Goal: Communication & Community: Participate in discussion

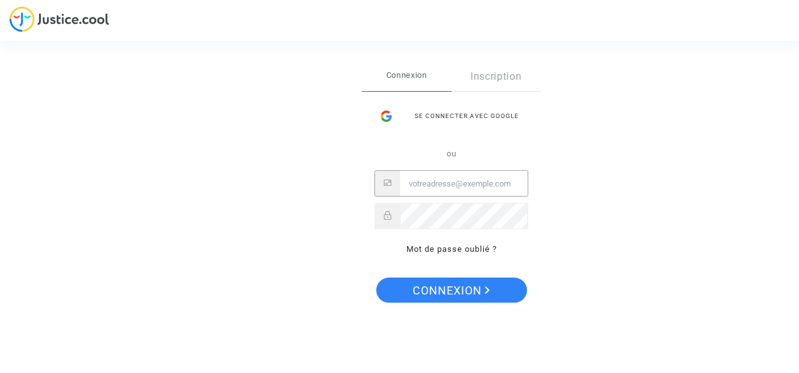
click at [488, 189] on input "Email" at bounding box center [464, 184] width 128 height 25
type input "[EMAIL_ADDRESS][DOMAIN_NAME]"
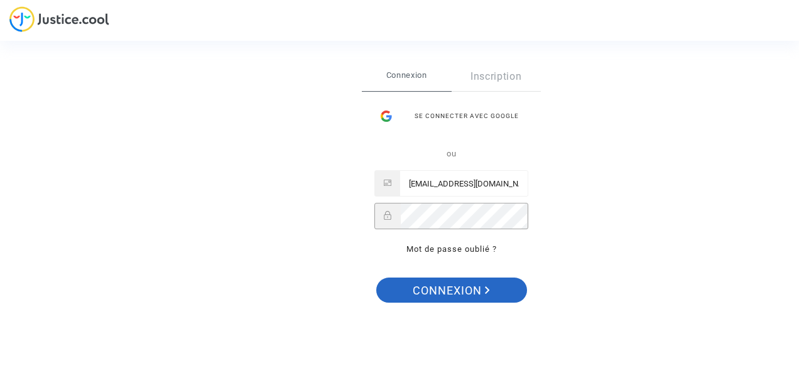
click at [473, 287] on span "Connexion" at bounding box center [451, 291] width 77 height 26
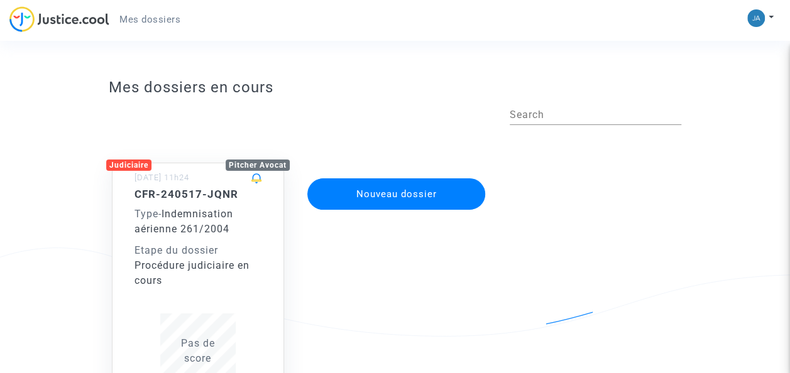
click at [200, 355] on span "Pas de score" at bounding box center [198, 350] width 34 height 27
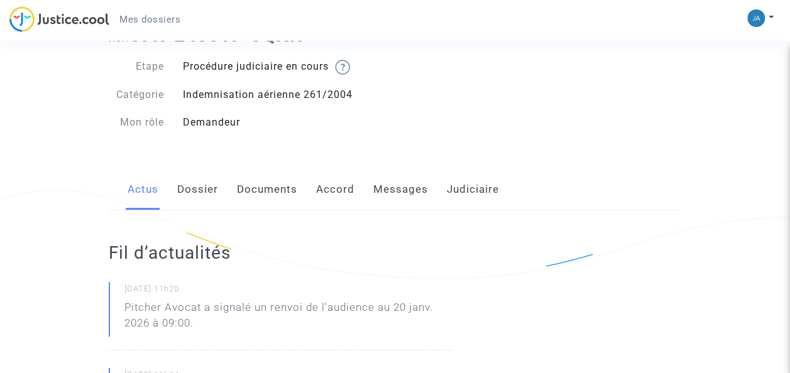
scroll to position [47, 0]
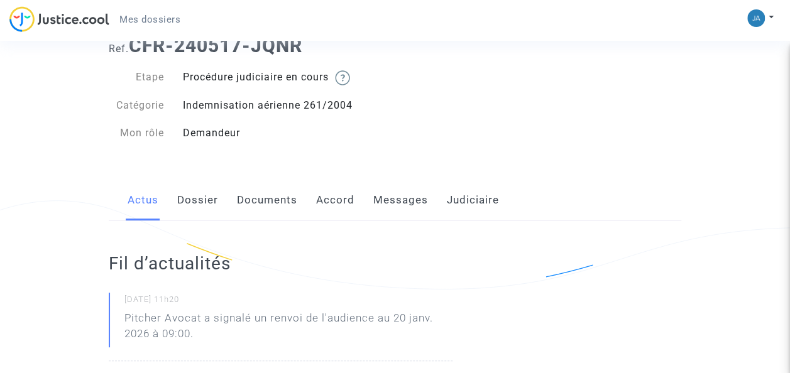
click at [405, 197] on link "Messages" at bounding box center [400, 200] width 55 height 41
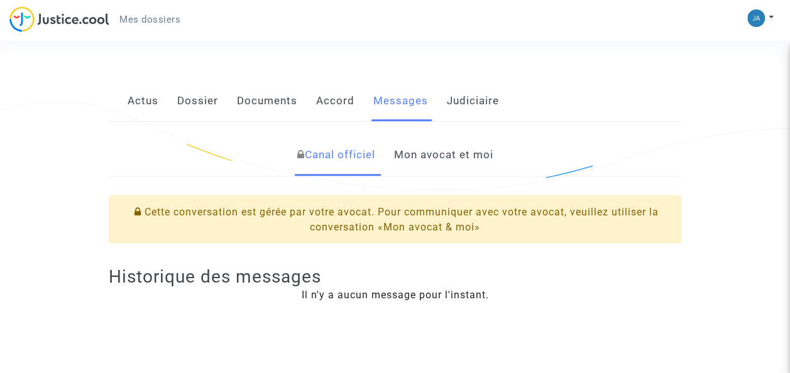
scroll to position [134, 0]
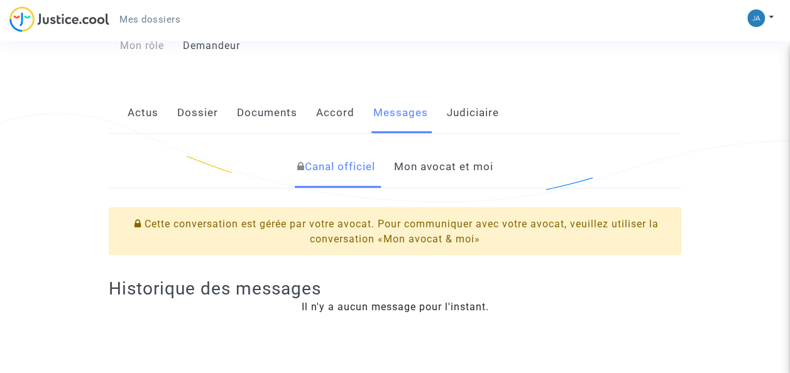
click at [474, 182] on link "Mon avocat et moi" at bounding box center [442, 166] width 99 height 41
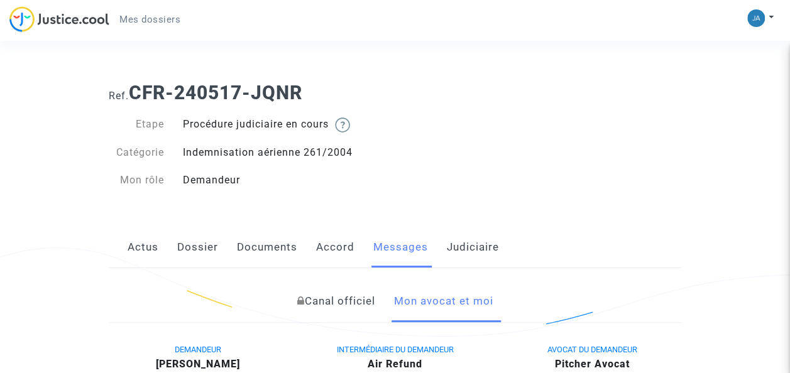
click at [128, 255] on link "Actus" at bounding box center [143, 247] width 31 height 41
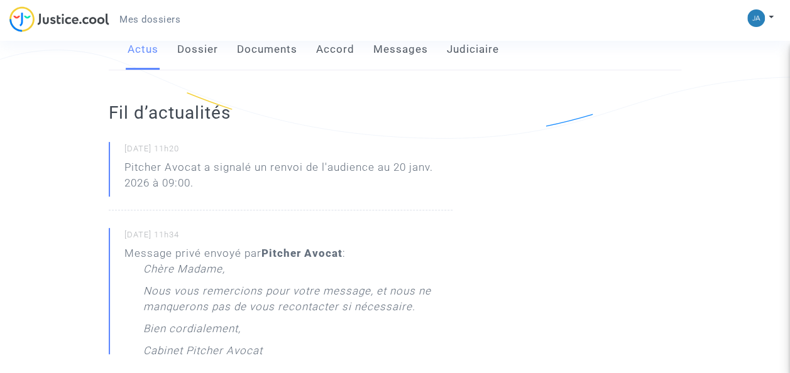
scroll to position [200, 0]
click at [392, 170] on p "Pitcher Avocat a signalé un renvoi de l'audience au 20 janv. 2026 à 09:00." at bounding box center [288, 177] width 328 height 38
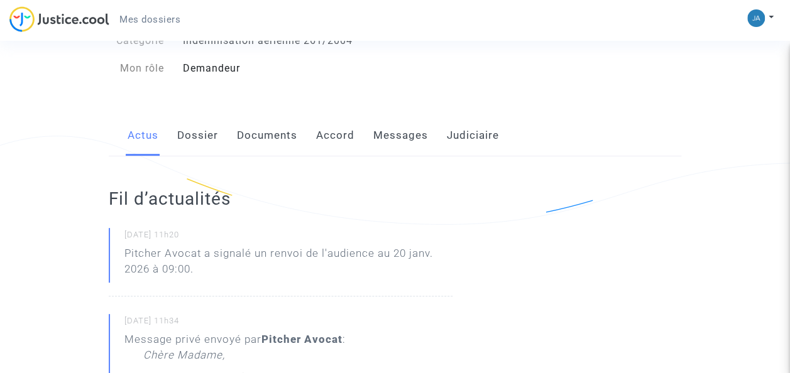
scroll to position [114, 0]
click at [408, 137] on link "Messages" at bounding box center [400, 133] width 55 height 41
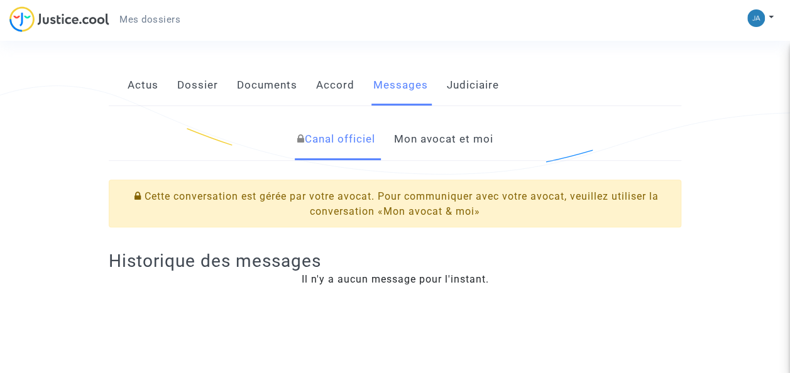
scroll to position [158, 0]
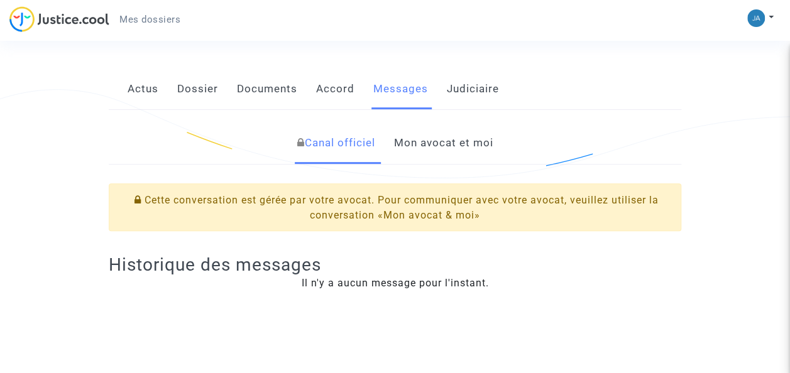
click at [469, 150] on link "Mon avocat et moi" at bounding box center [442, 143] width 99 height 41
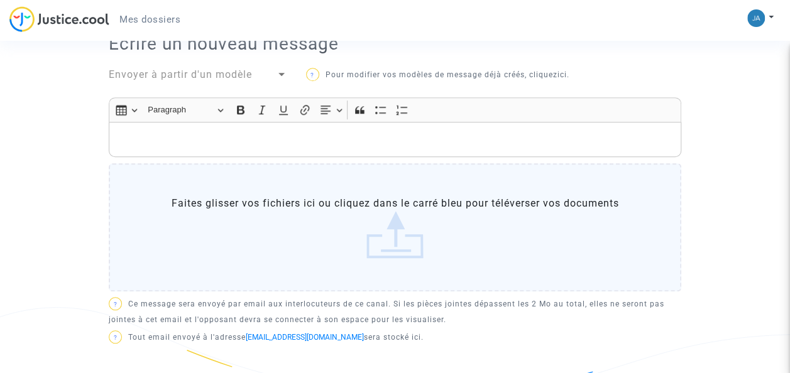
scroll to position [331, 0]
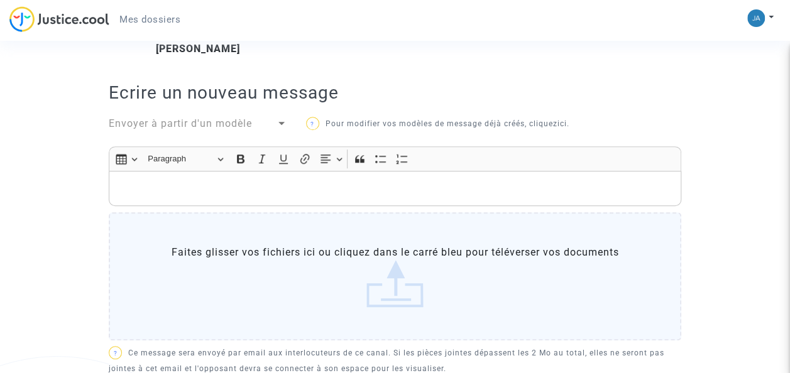
click at [372, 189] on p "Rich Text Editor, main" at bounding box center [395, 189] width 559 height 16
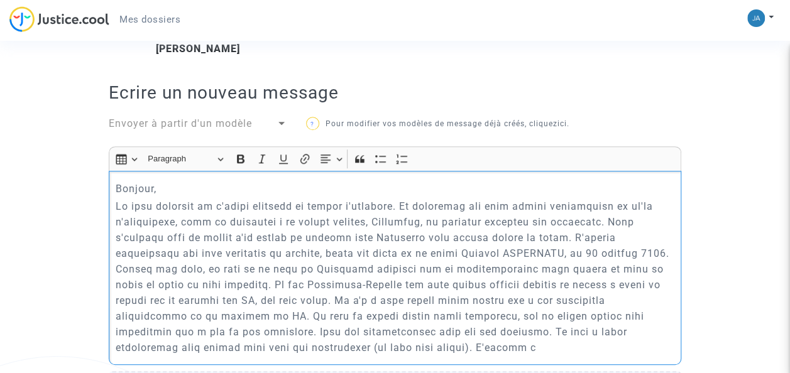
click at [421, 207] on p "Rich Text Editor, main" at bounding box center [395, 277] width 559 height 157
click at [415, 206] on p "Rich Text Editor, main" at bounding box center [395, 277] width 559 height 157
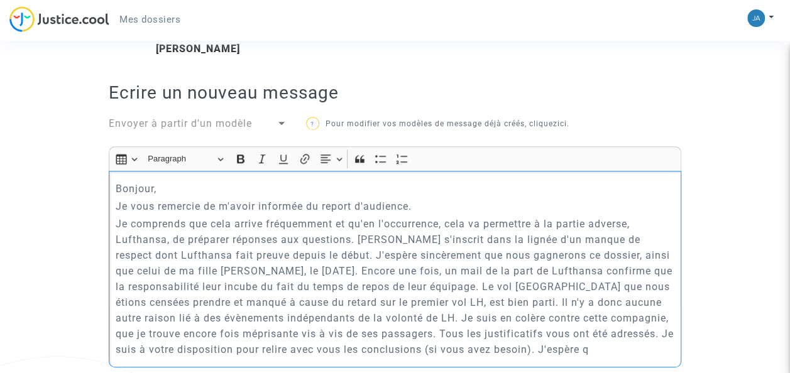
click at [357, 240] on p "Je comprends que cela arrive fréquemment et qu'en l'occurrence, cela va permett…" at bounding box center [395, 286] width 559 height 141
click at [309, 254] on p "Je comprends que cela arrive fréquemment et qu'en l'occurrence, cela va permett…" at bounding box center [395, 286] width 559 height 141
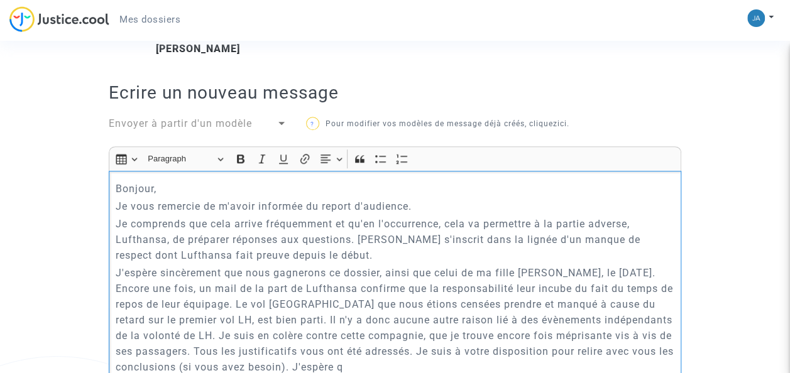
click at [183, 292] on p "J'espère sincèrement que nous gagnerons ce dossier, ainsi que celui de ma fille…" at bounding box center [395, 320] width 559 height 110
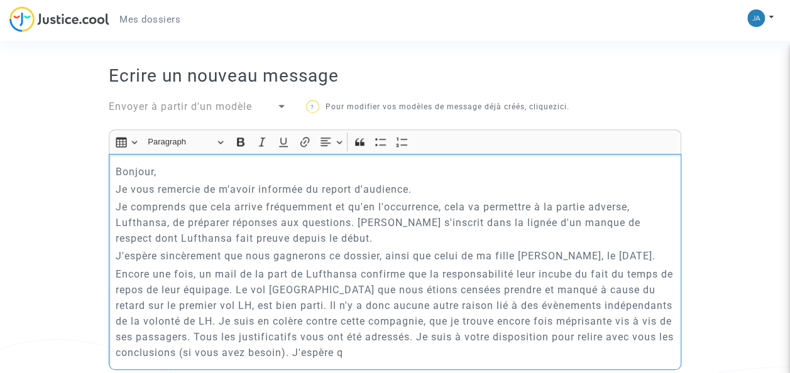
click at [545, 307] on p "Encore une fois, un mail de la part de Lufthansa confirme que la responsabilité…" at bounding box center [395, 313] width 559 height 94
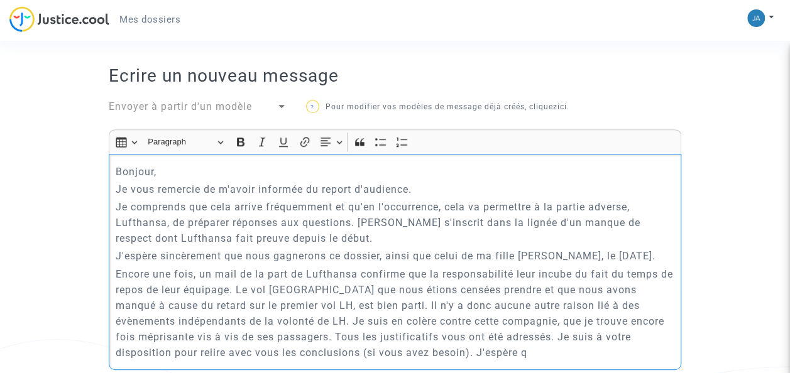
click at [269, 304] on p "Encore une fois, un mail de la part de Lufthansa confirme que la responsabilité…" at bounding box center [395, 313] width 559 height 94
click at [314, 321] on p "Encore une fois, un mail de la part de Lufthansa confirme que la responsabilité…" at bounding box center [395, 313] width 559 height 94
click at [609, 321] on p "Encore une fois, un mail de la part de Lufthansa confirme que la responsabilité…" at bounding box center [395, 313] width 559 height 94
click at [480, 361] on p "Encore une fois, un mail de la part de Lufthansa confirme que la responsabilité…" at bounding box center [395, 313] width 559 height 94
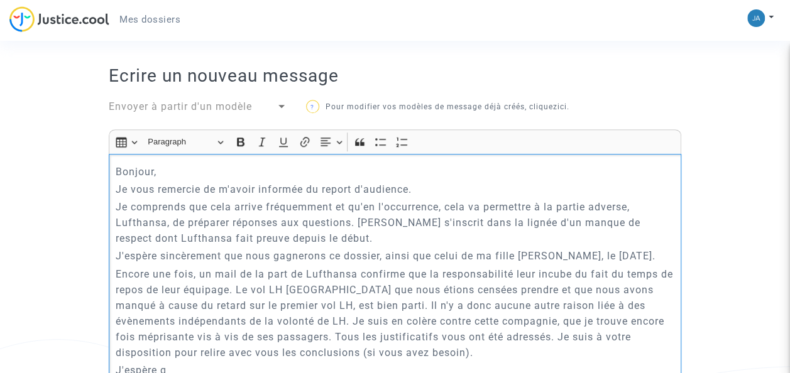
scroll to position [378, 0]
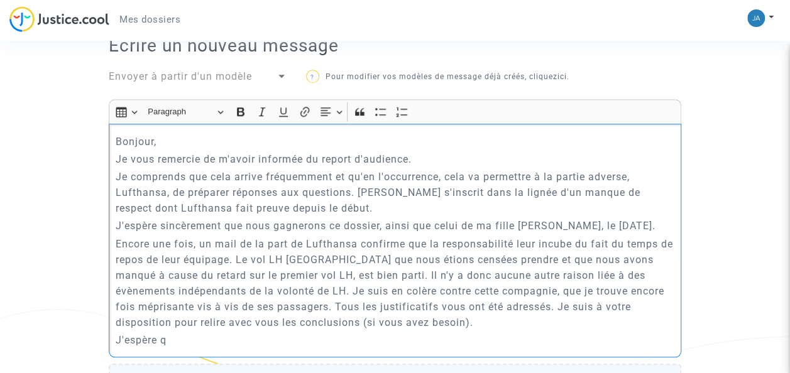
click at [177, 348] on p "J'espère q" at bounding box center [395, 340] width 559 height 16
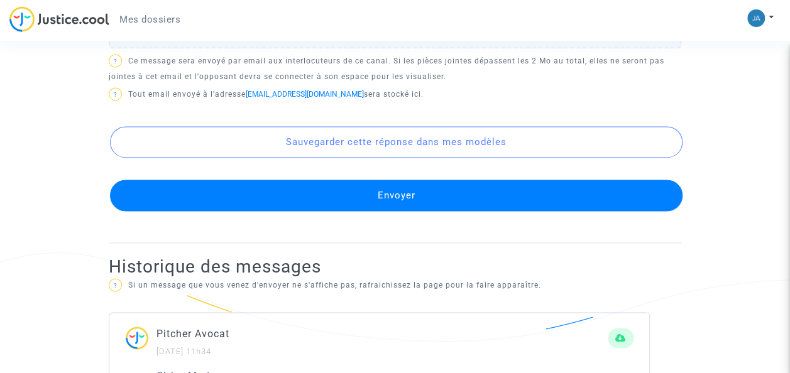
scroll to position [887, 0]
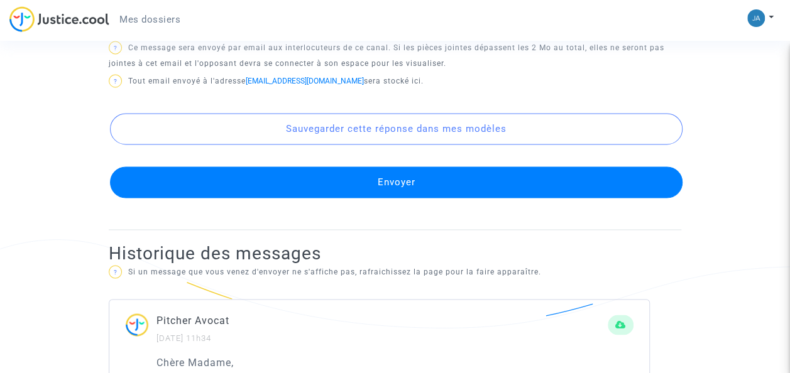
click at [392, 192] on button "Envoyer" at bounding box center [396, 182] width 573 height 31
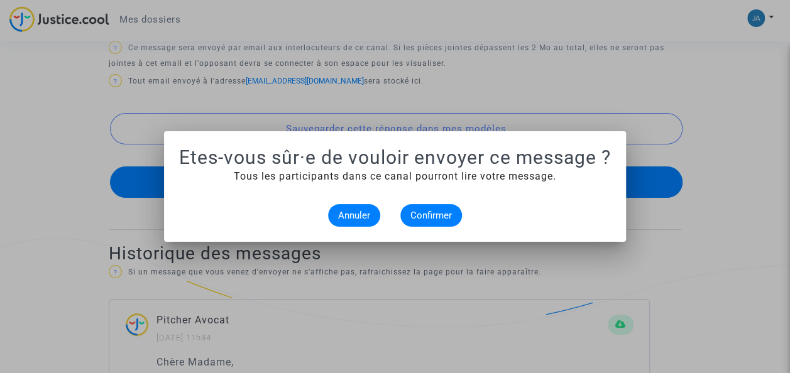
scroll to position [0, 0]
click at [443, 218] on span "Confirmer" at bounding box center [430, 215] width 41 height 11
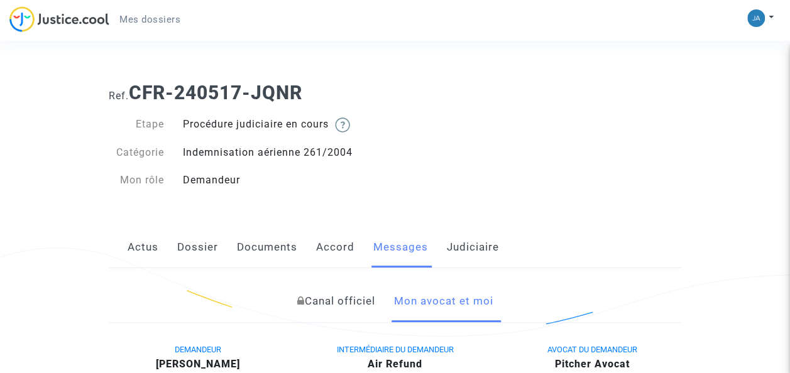
scroll to position [887, 0]
